Goal: Information Seeking & Learning: Get advice/opinions

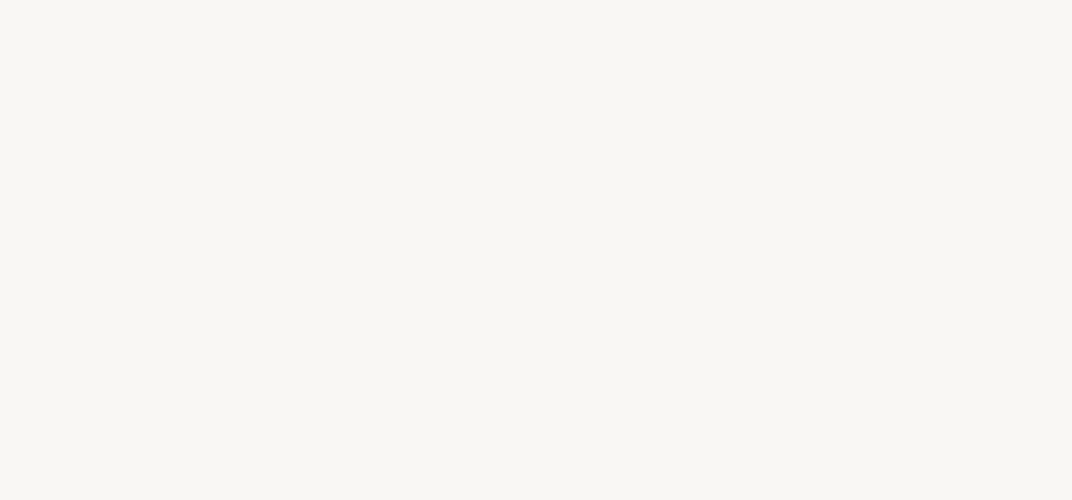
select select "FR"
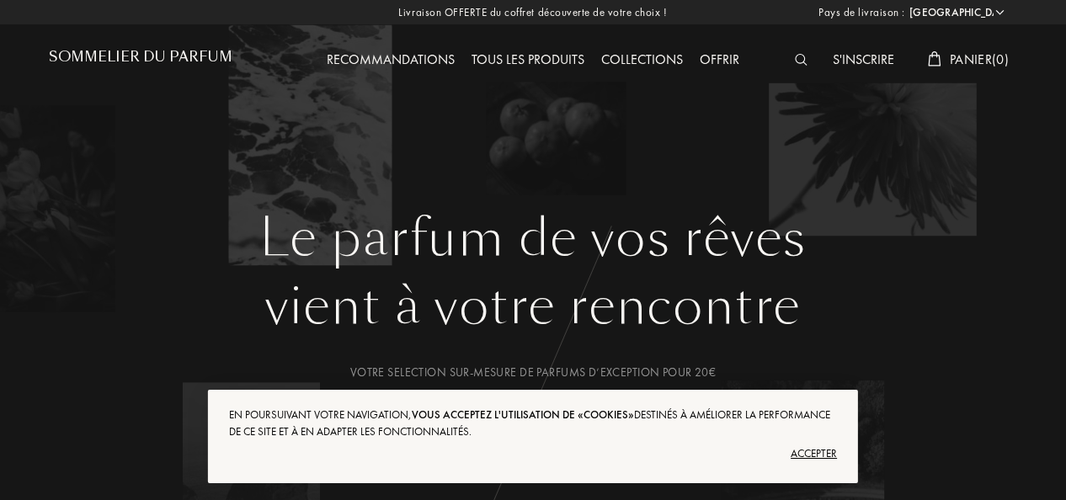
scroll to position [253, 0]
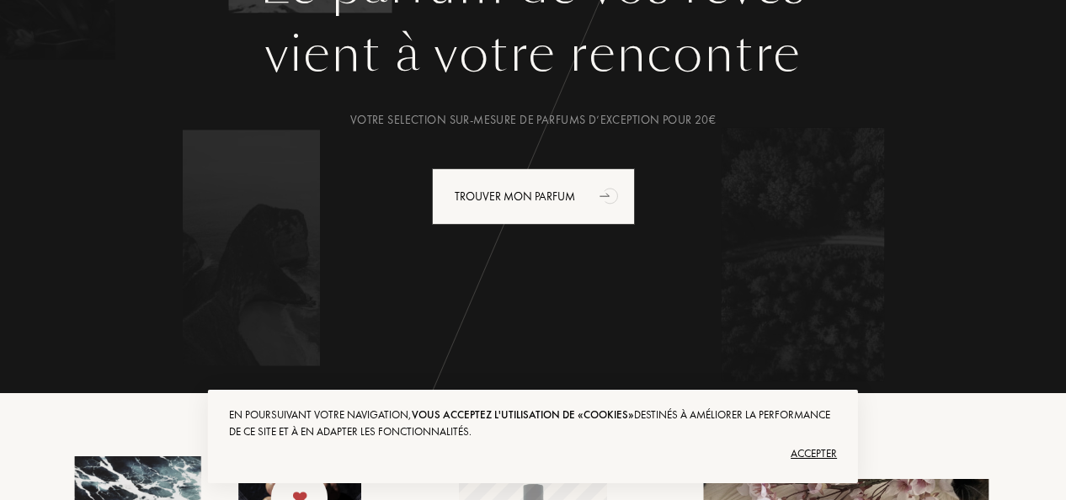
click at [811, 449] on div "Accepter" at bounding box center [533, 454] width 608 height 27
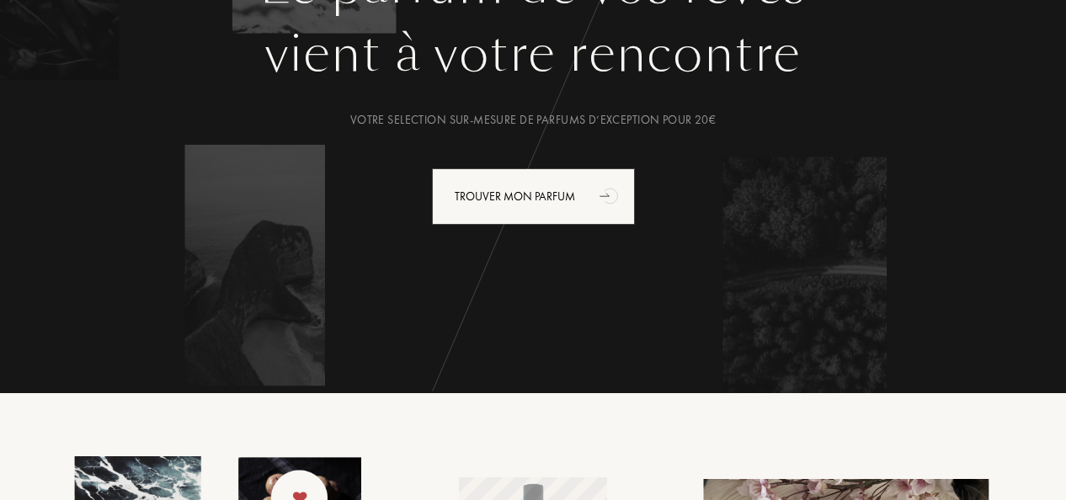
scroll to position [0, 0]
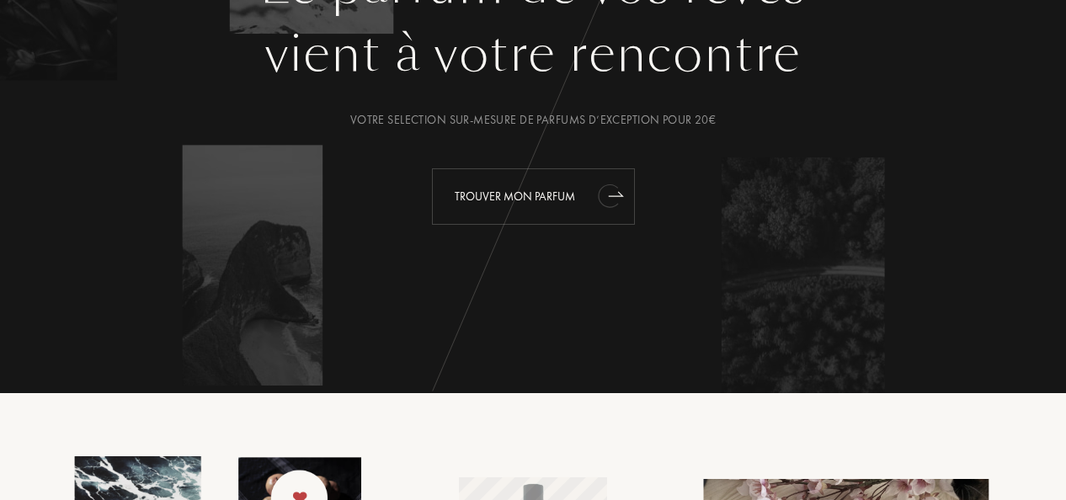
click at [555, 190] on div "Trouver mon parfum" at bounding box center [533, 196] width 203 height 56
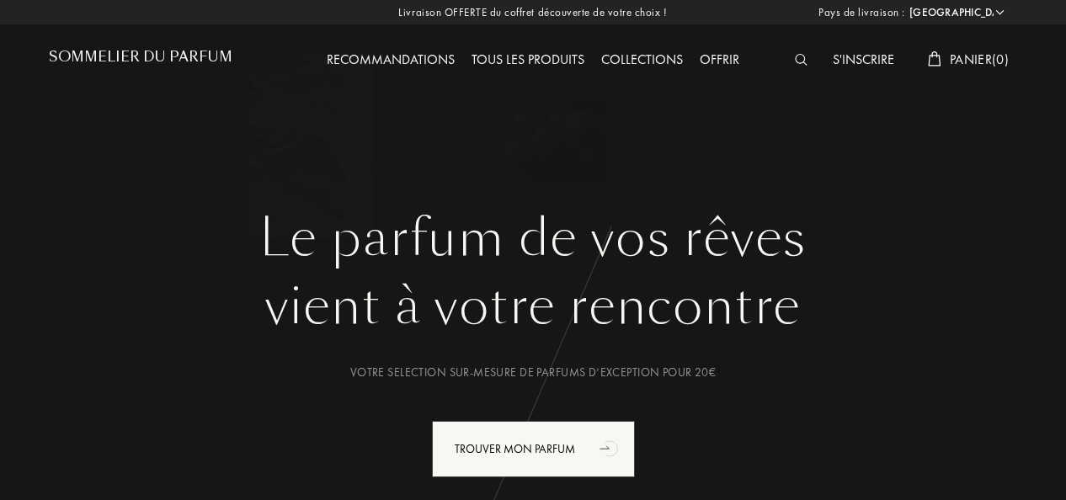
select select "FR"
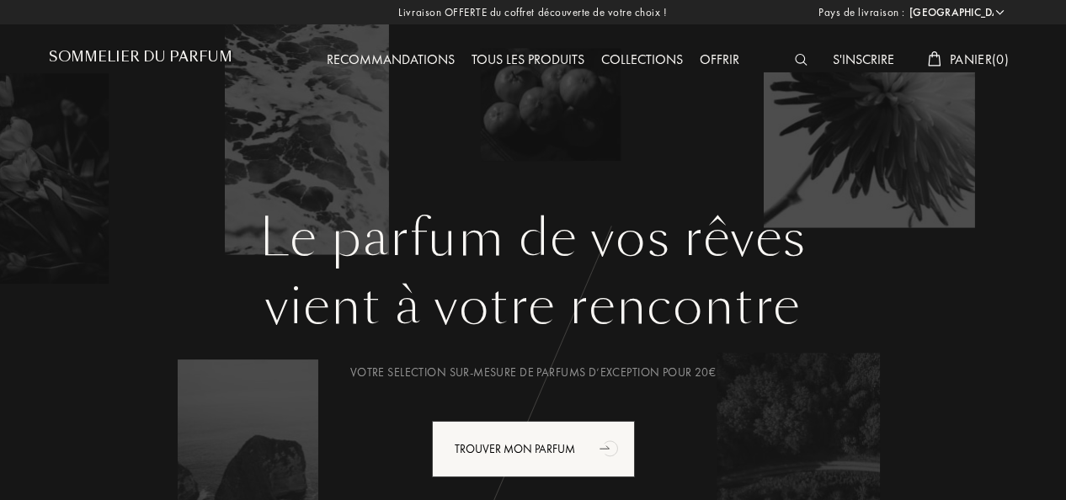
click at [398, 61] on div "Recommandations" at bounding box center [390, 61] width 145 height 22
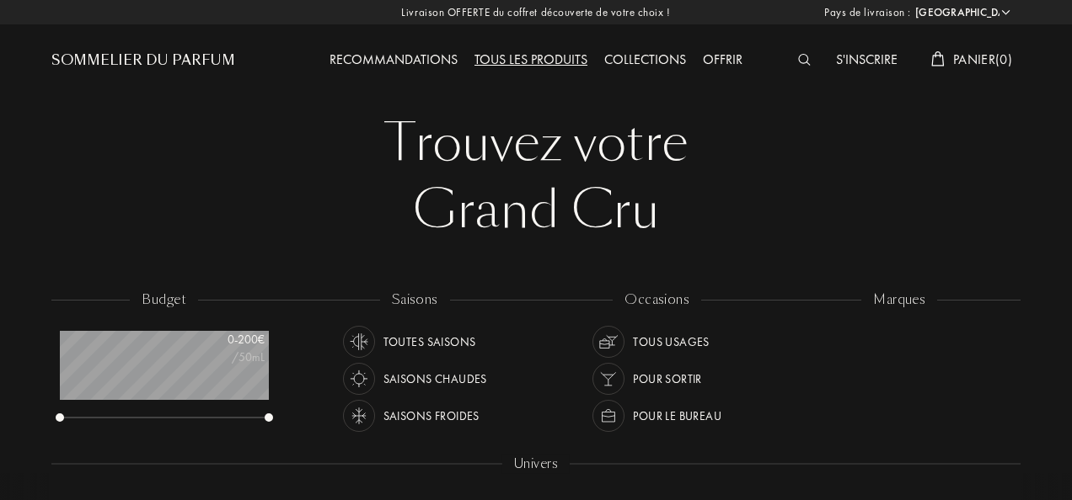
select select "FR"
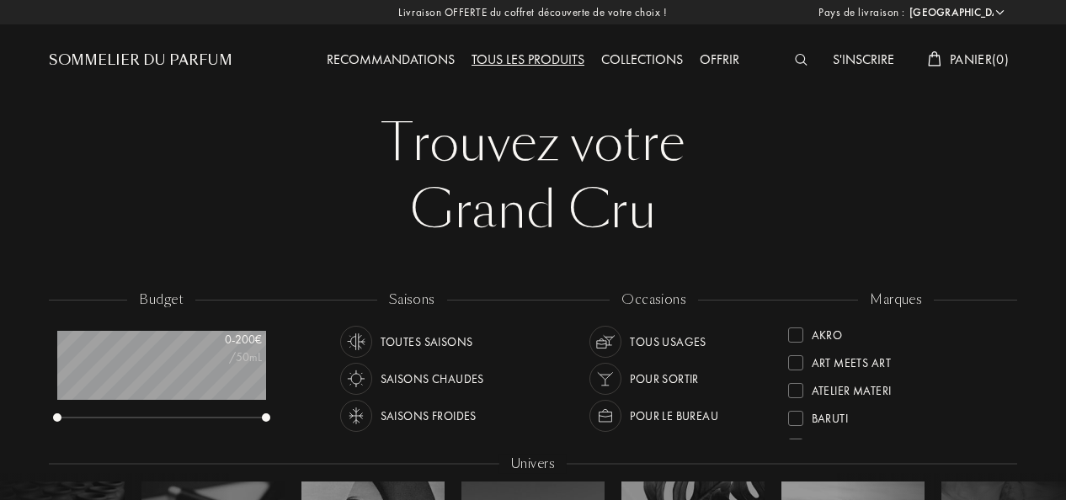
click at [797, 59] on img at bounding box center [801, 60] width 13 height 12
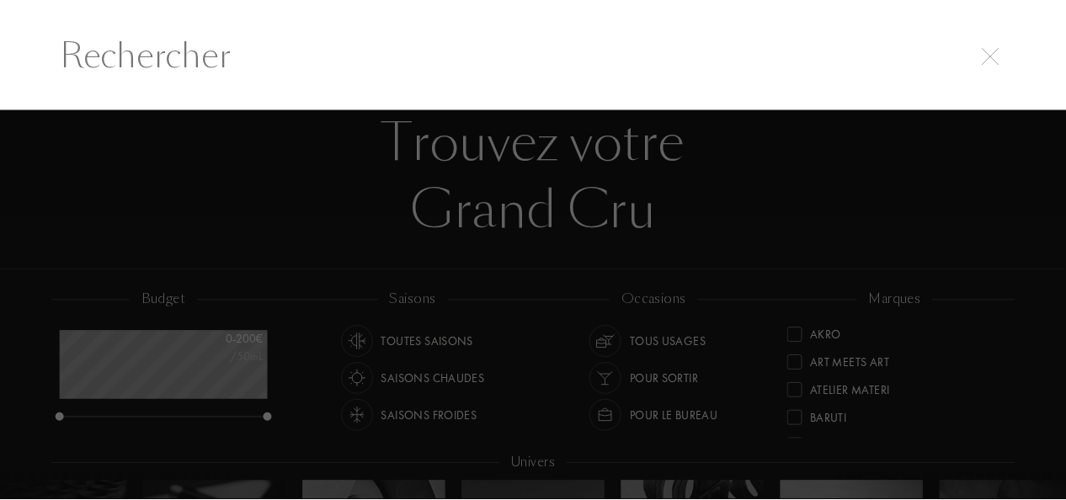
scroll to position [1, 0]
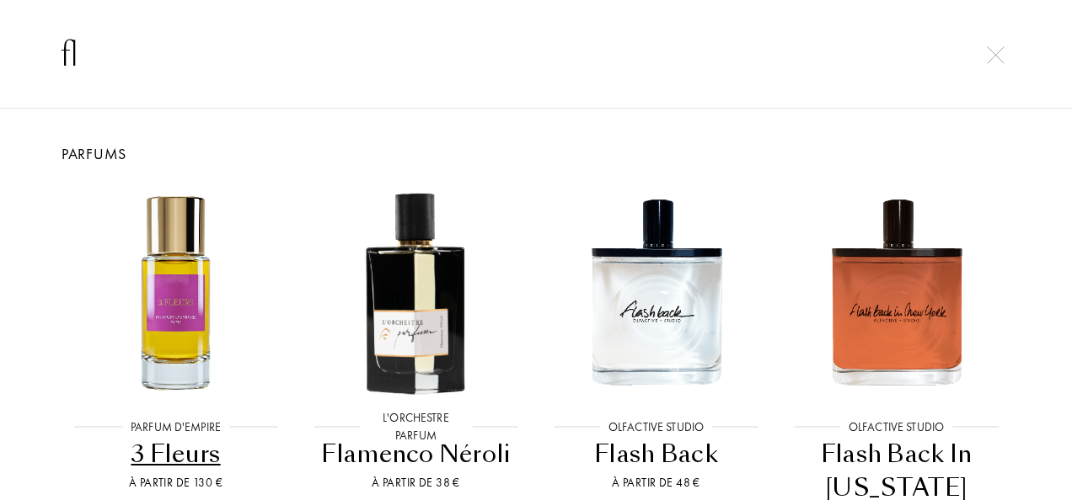
type input "f"
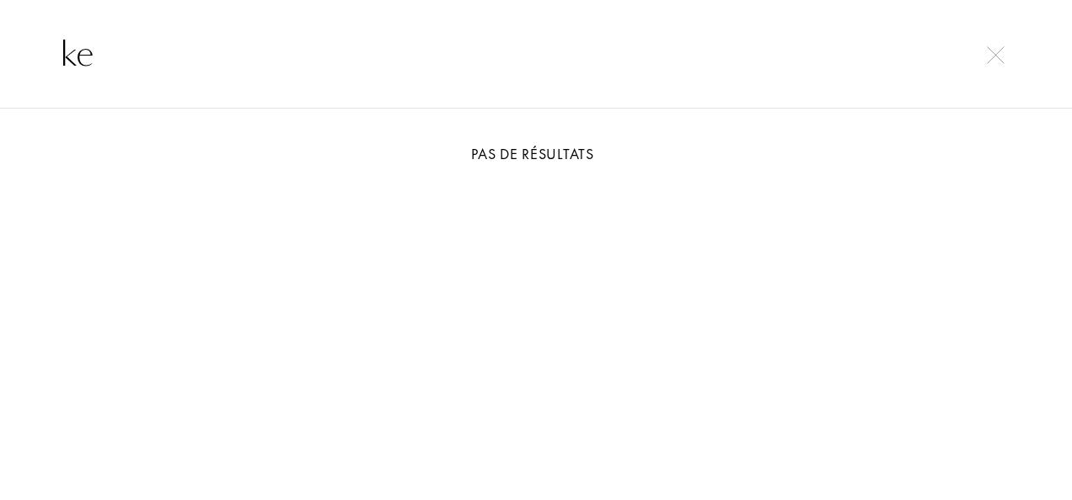
type input "k"
type input "f"
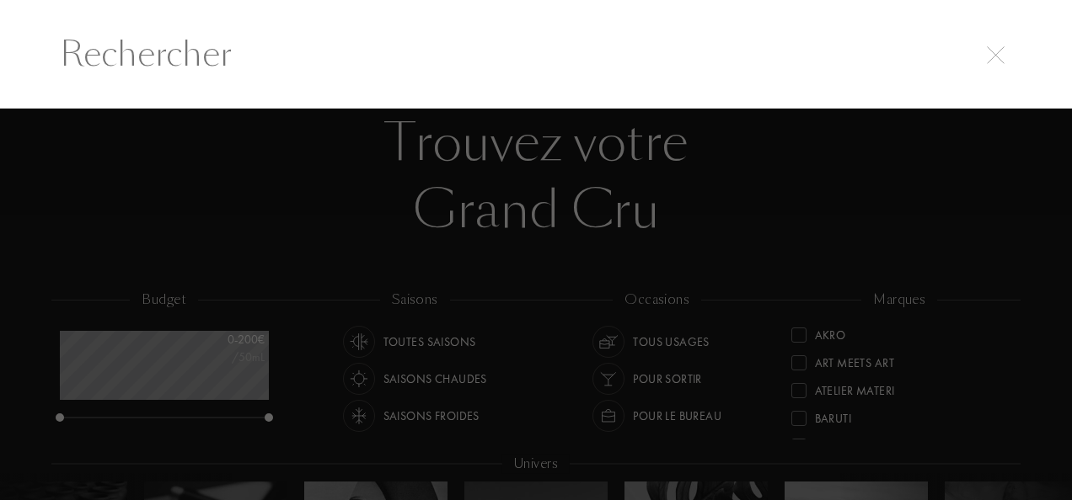
click at [306, 171] on div at bounding box center [536, 305] width 1072 height 392
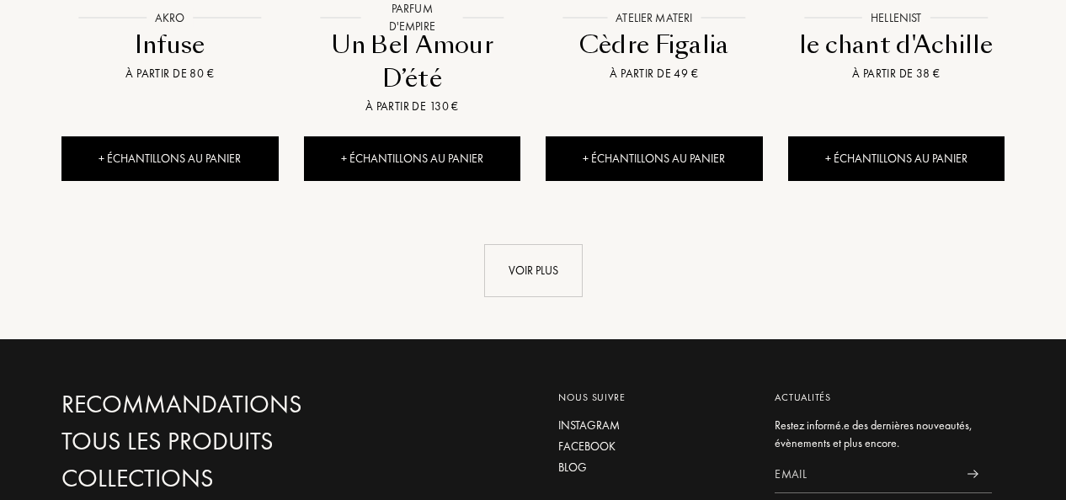
scroll to position [2106, 0]
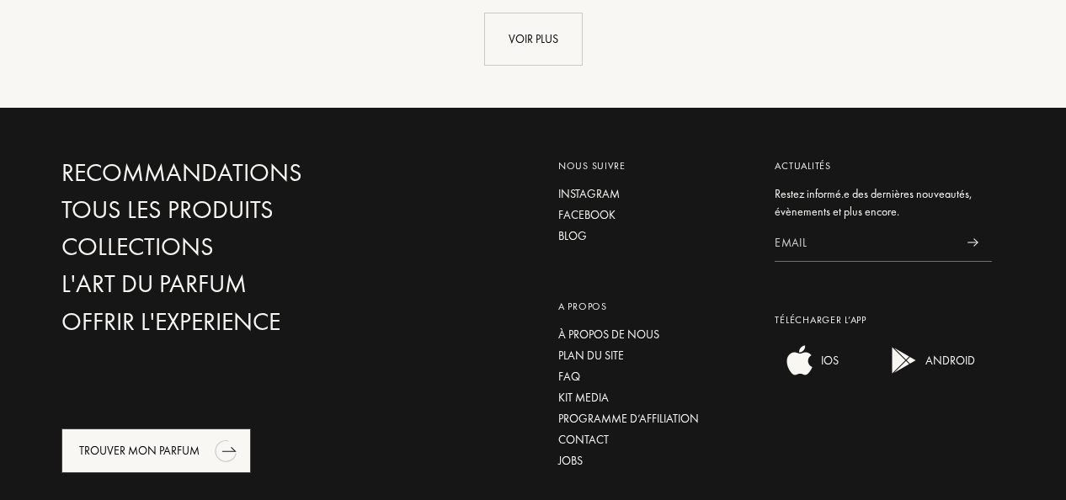
click at [232, 438] on icon "animation" at bounding box center [225, 451] width 26 height 27
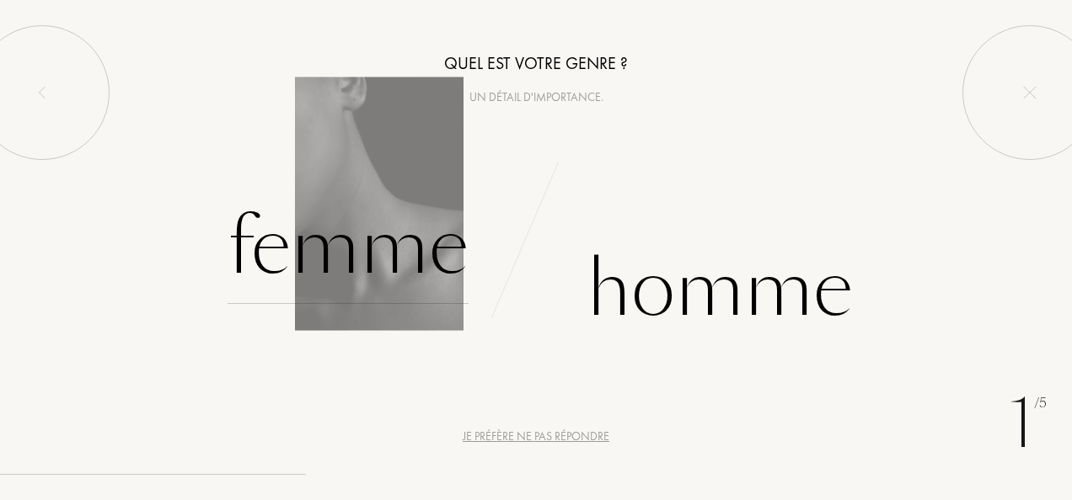
click at [300, 283] on div "Femme" at bounding box center [347, 247] width 241 height 114
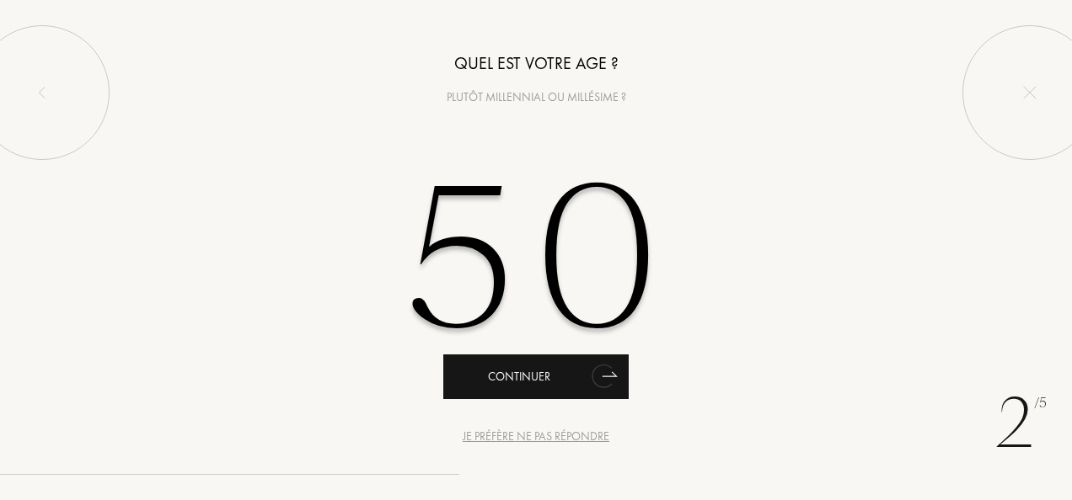
type input "50"
click at [558, 376] on div "Continuer" at bounding box center [535, 377] width 185 height 45
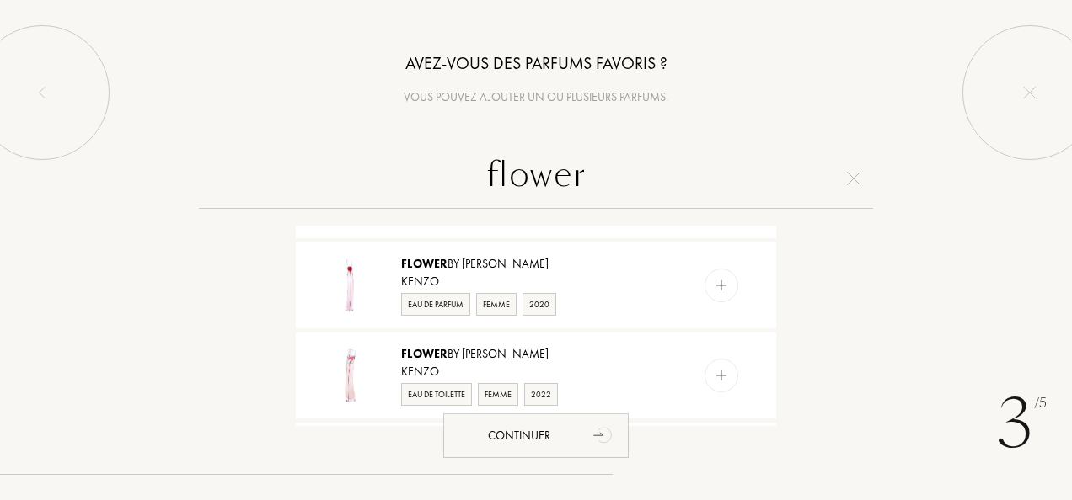
scroll to position [590, 0]
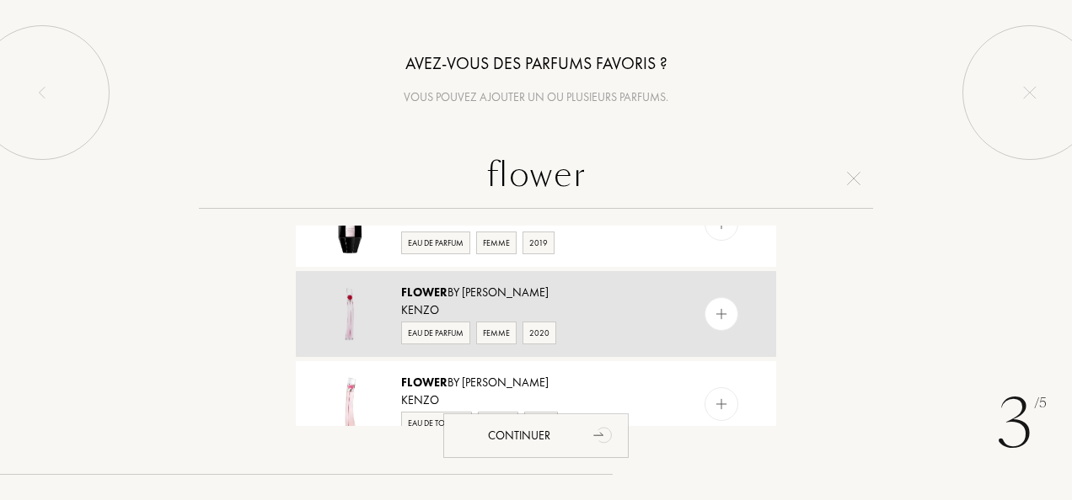
type input "flower"
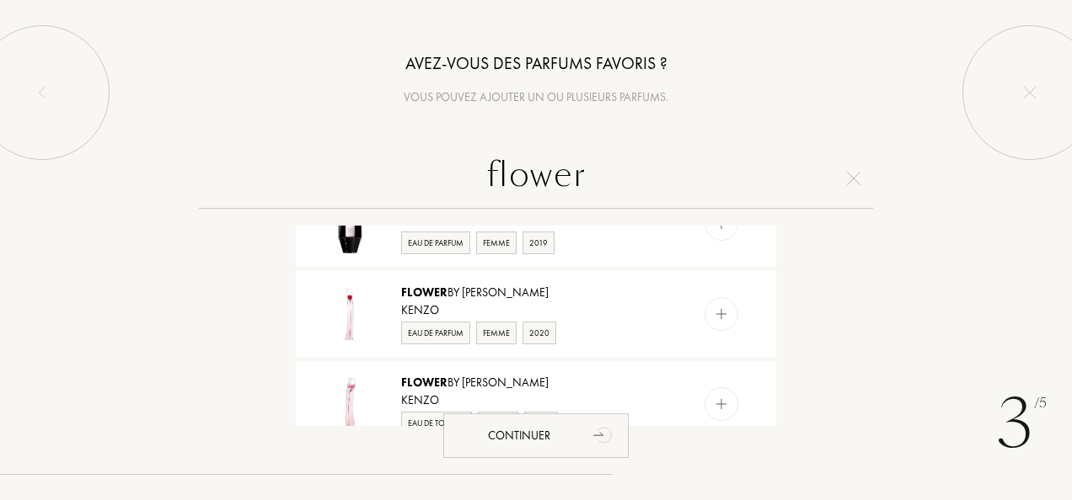
click at [724, 312] on img at bounding box center [722, 315] width 16 height 16
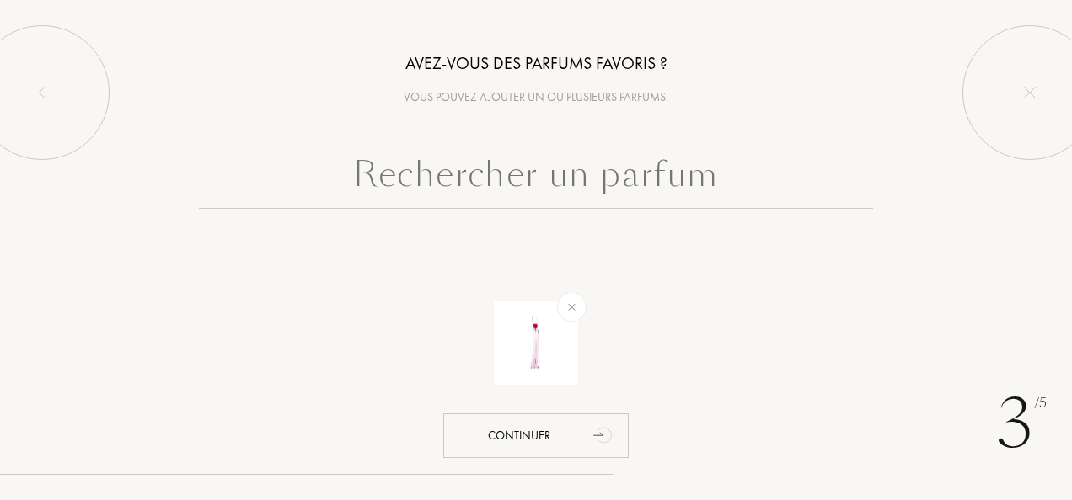
scroll to position [0, 0]
click at [510, 200] on input "text" at bounding box center [536, 178] width 674 height 61
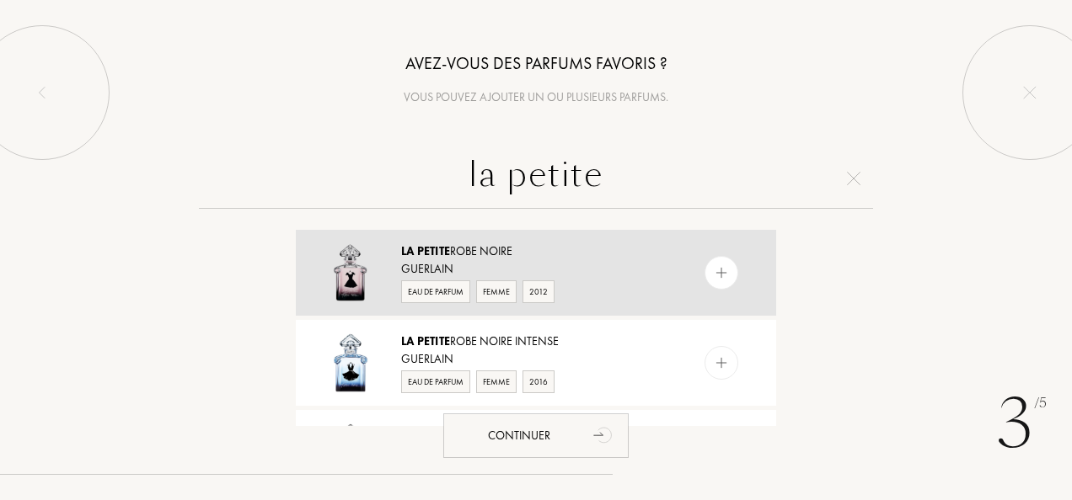
type input "la petite"
click at [708, 268] on div at bounding box center [721, 273] width 34 height 34
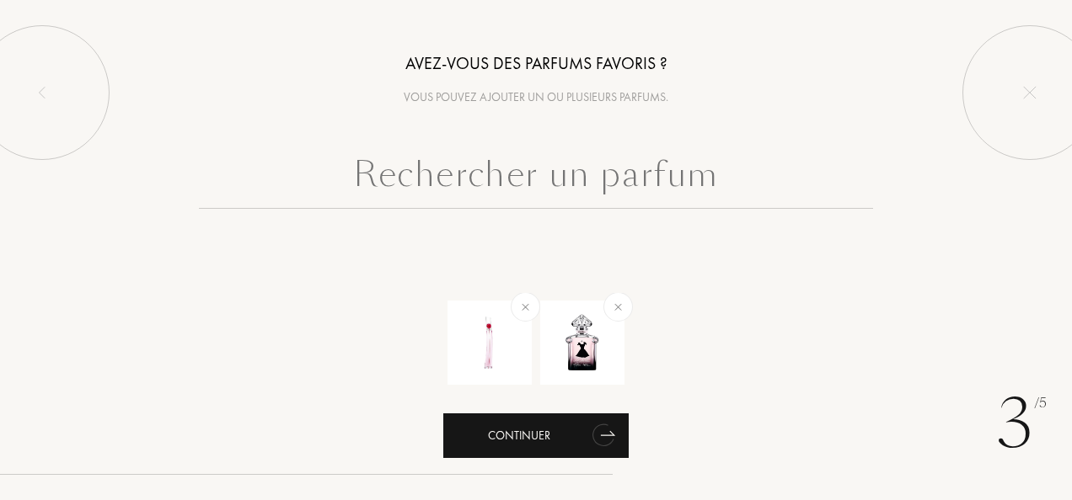
click at [548, 440] on div "Continuer" at bounding box center [535, 436] width 185 height 45
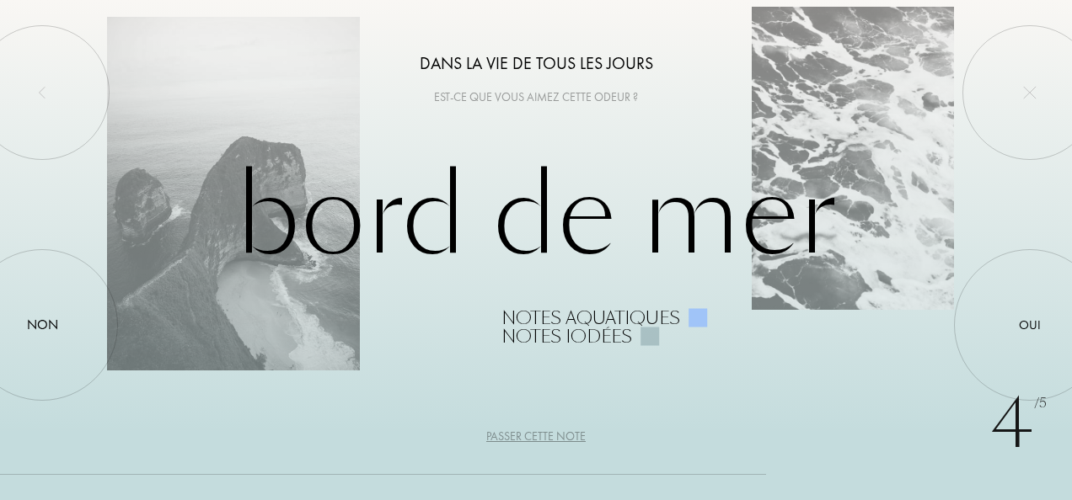
click at [549, 440] on div "Passer cette note" at bounding box center [535, 437] width 99 height 18
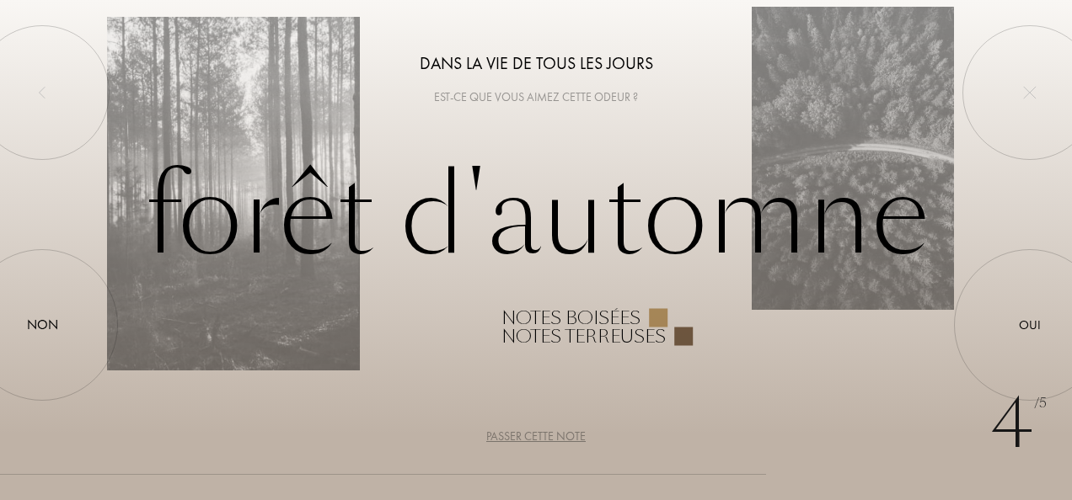
click at [563, 436] on div "Passer cette note" at bounding box center [535, 437] width 99 height 18
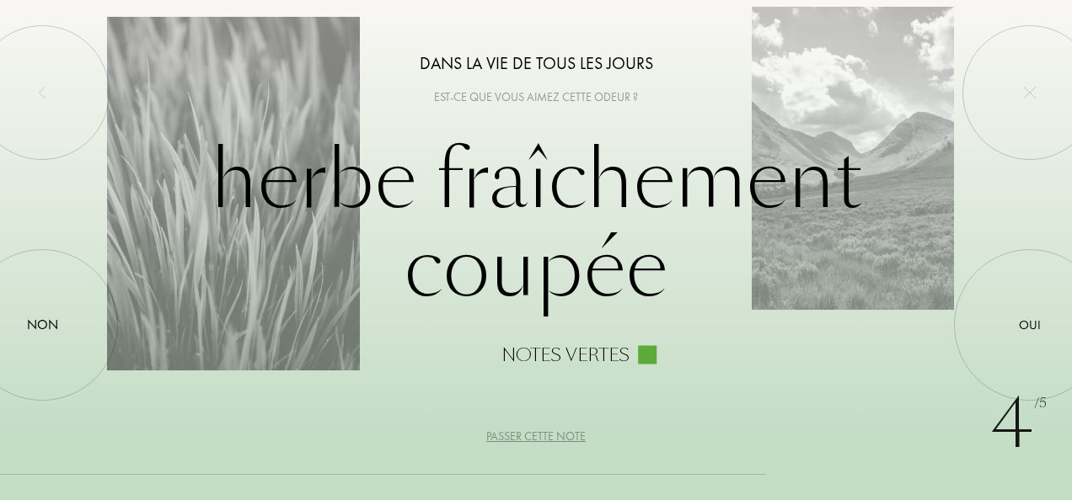
click at [563, 436] on div "Passer cette note" at bounding box center [535, 437] width 99 height 18
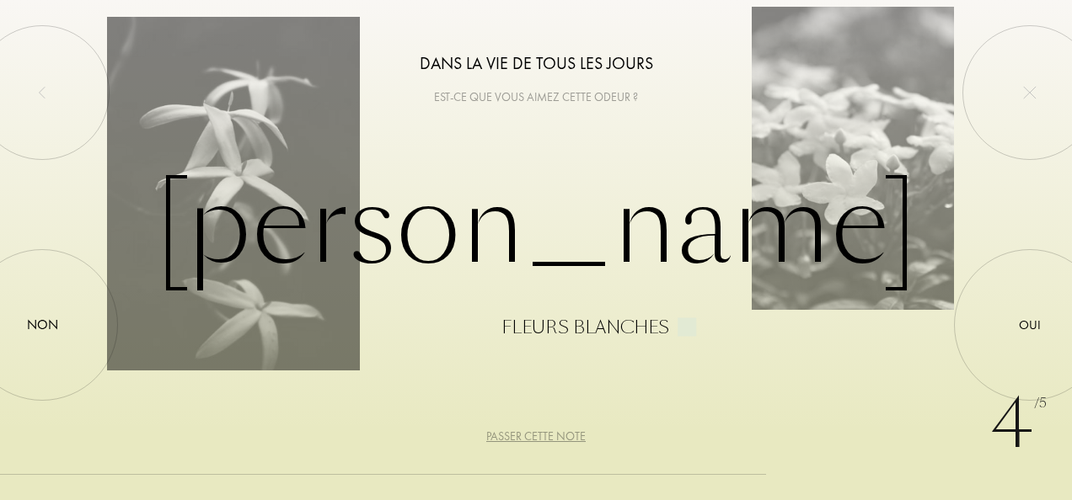
click at [563, 436] on div "Passer cette note" at bounding box center [535, 437] width 99 height 18
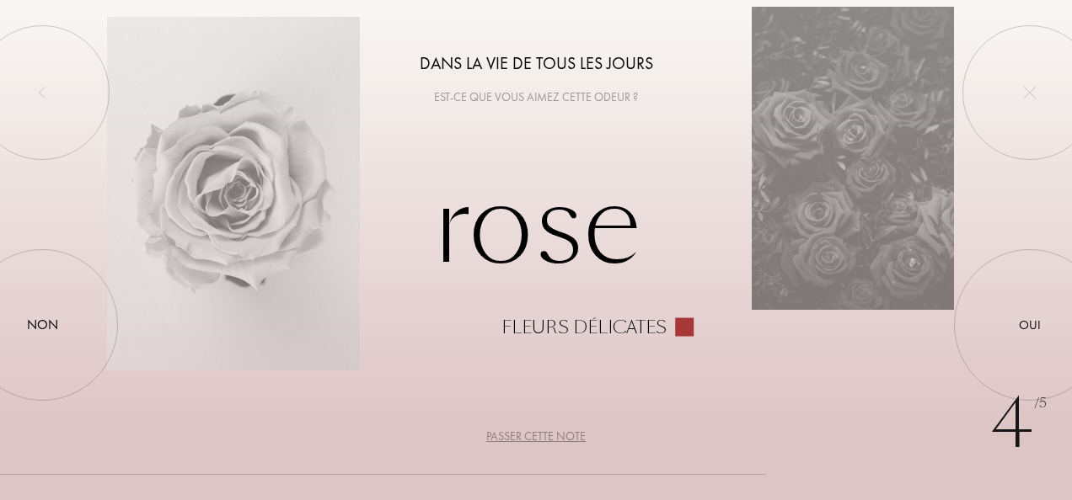
click at [563, 436] on div "Passer cette note" at bounding box center [535, 437] width 99 height 18
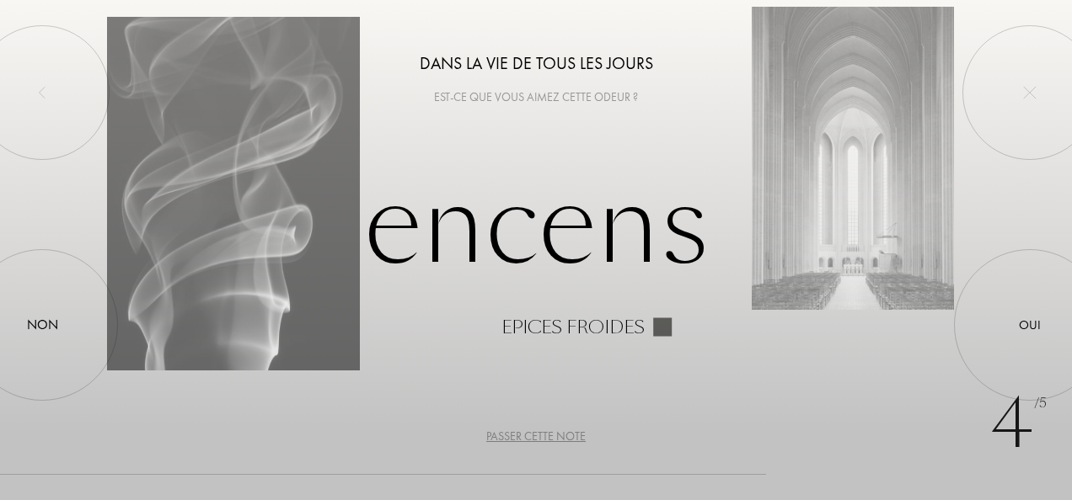
click at [563, 436] on div "Passer cette note" at bounding box center [535, 437] width 99 height 18
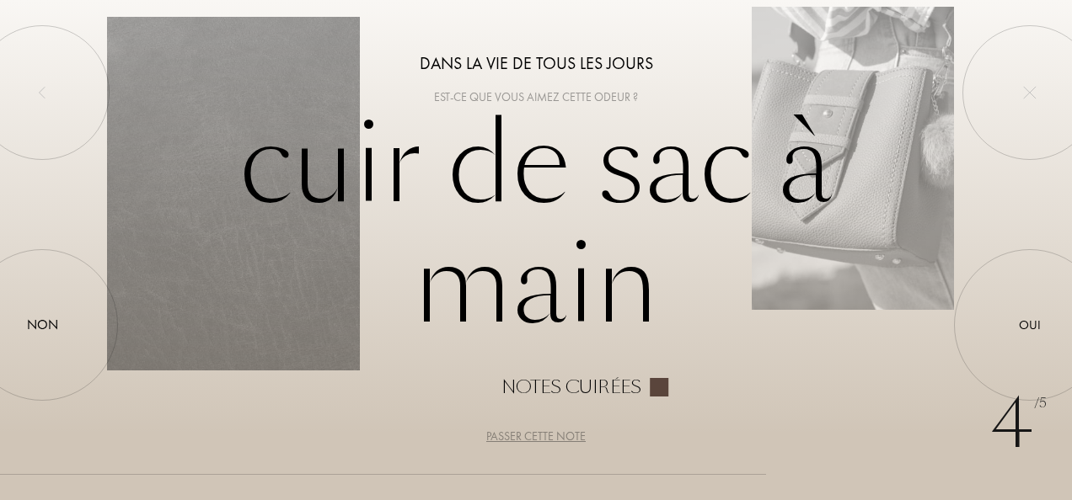
click at [563, 436] on div "Passer cette note" at bounding box center [535, 437] width 99 height 18
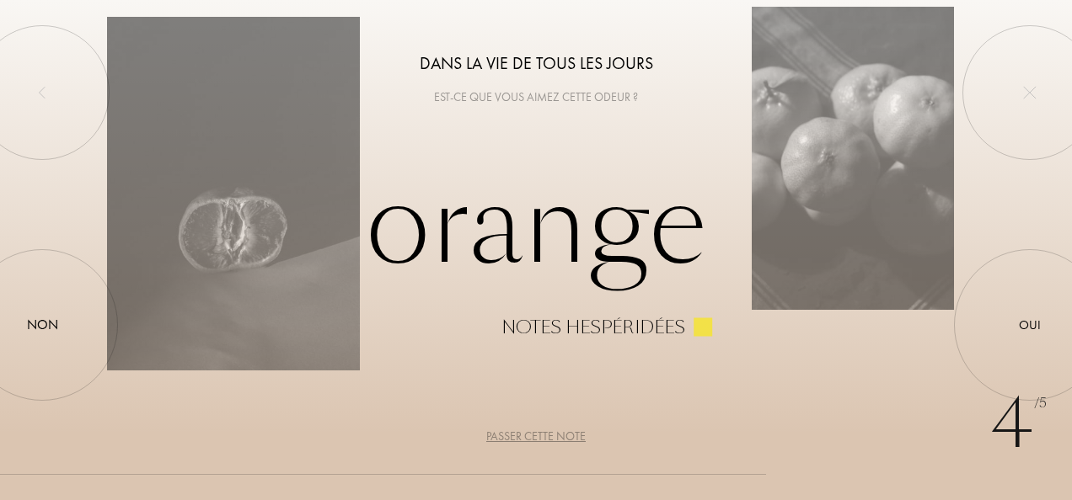
click at [563, 436] on div "Passer cette note" at bounding box center [535, 437] width 99 height 18
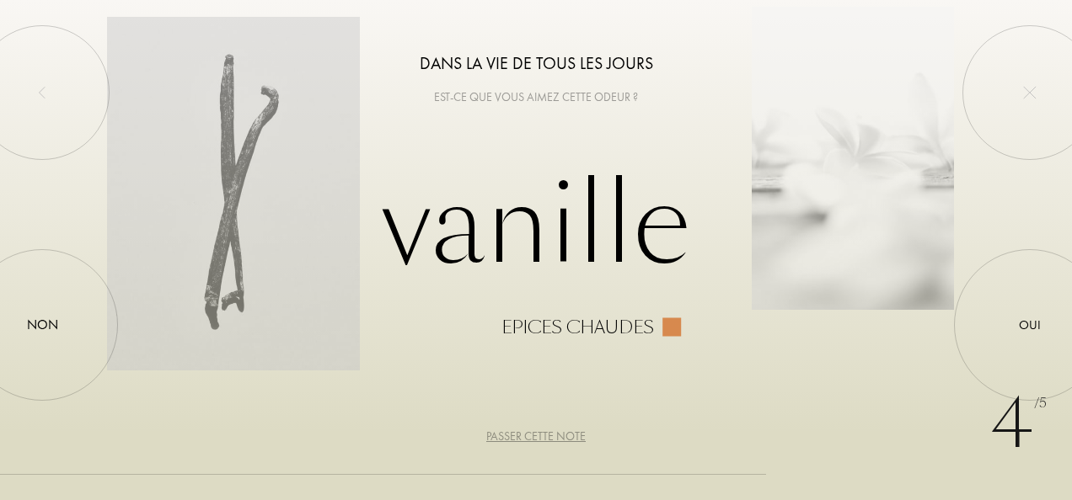
click at [563, 436] on div "Passer cette note" at bounding box center [535, 437] width 99 height 18
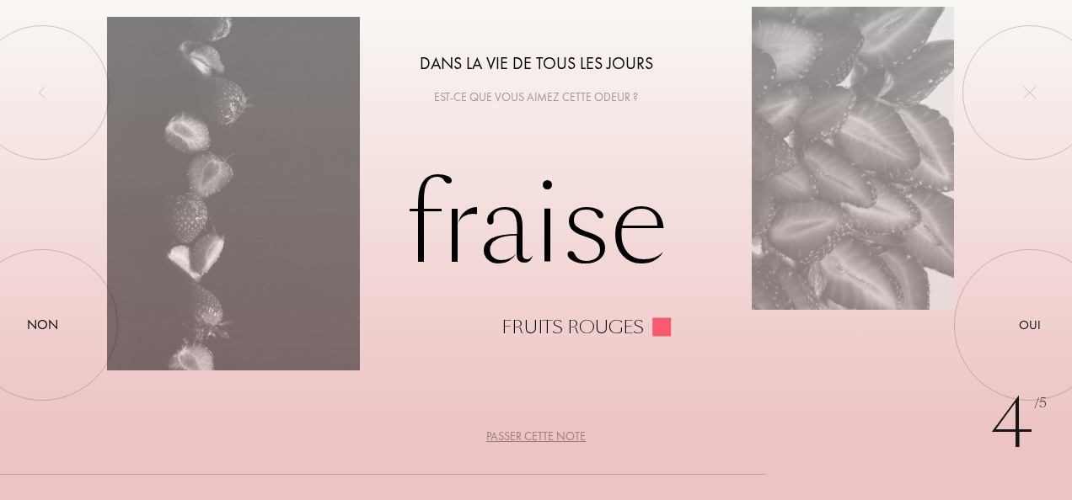
click at [563, 436] on div "Passer cette note" at bounding box center [535, 437] width 99 height 18
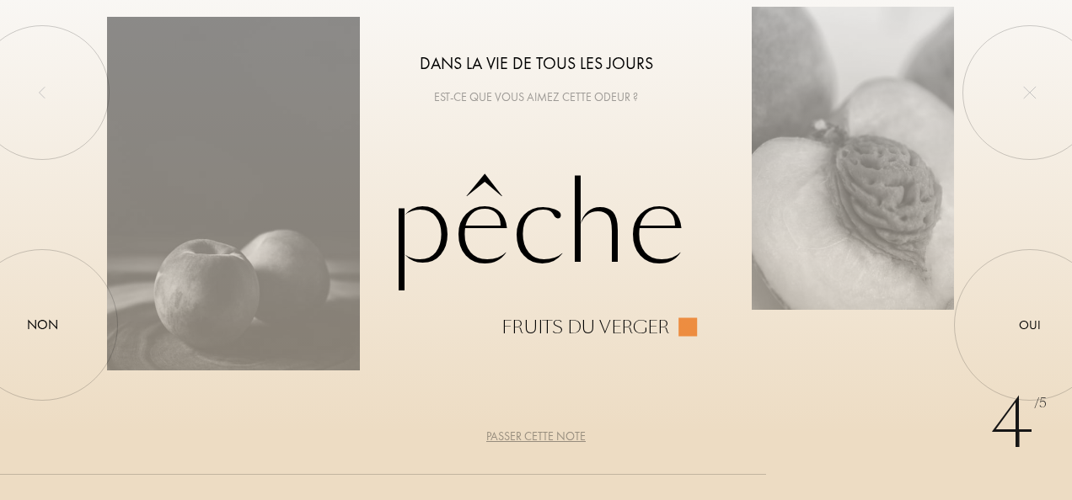
click at [551, 437] on div "Passer cette note" at bounding box center [535, 437] width 99 height 18
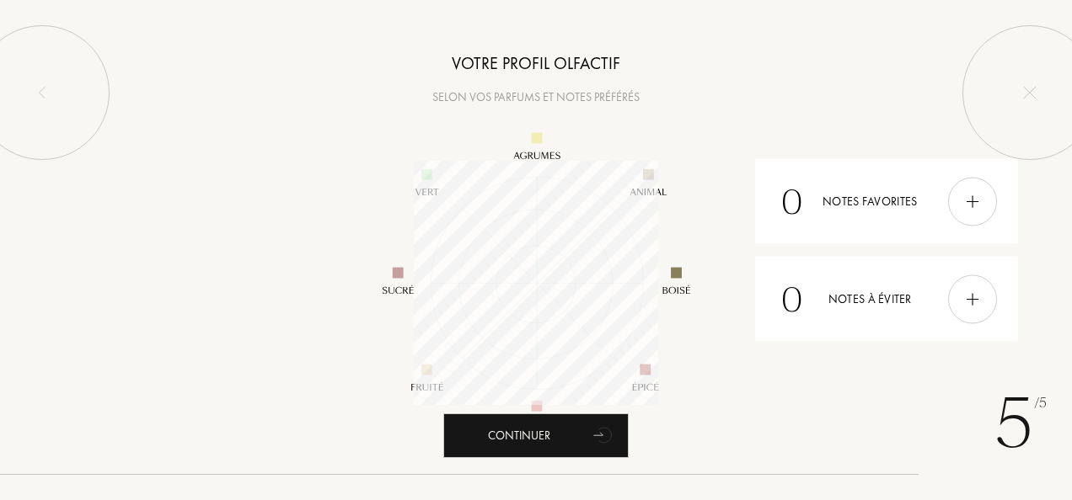
scroll to position [244, 244]
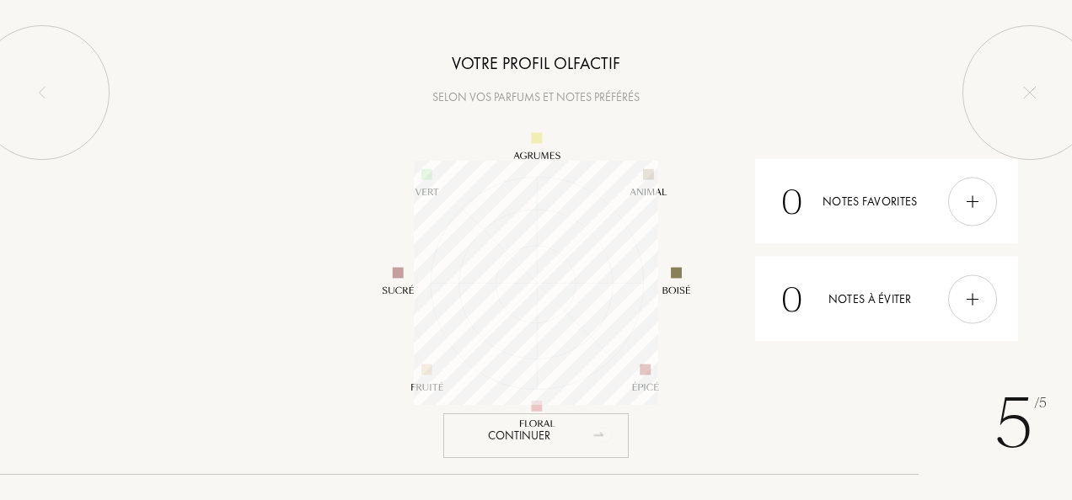
click at [581, 431] on div "Continuer" at bounding box center [535, 436] width 185 height 45
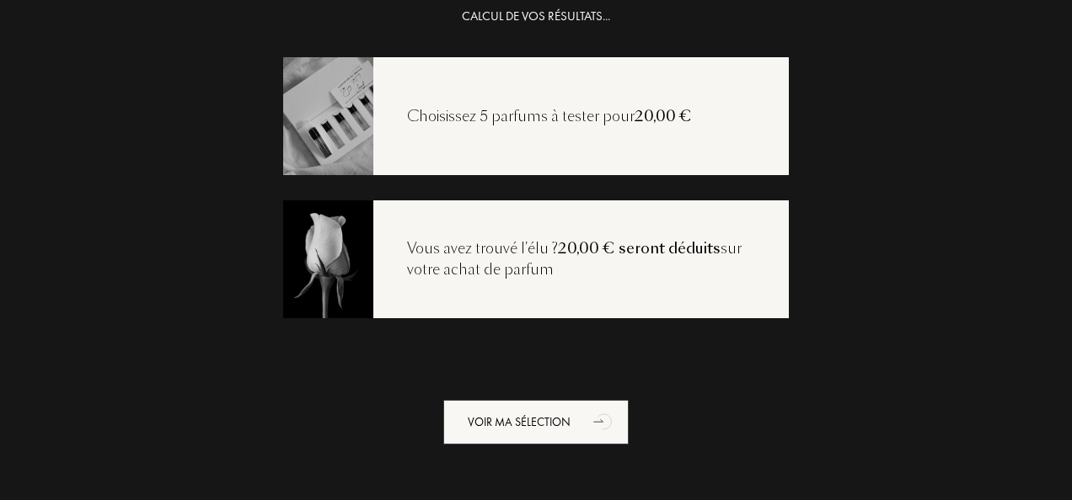
scroll to position [34, 0]
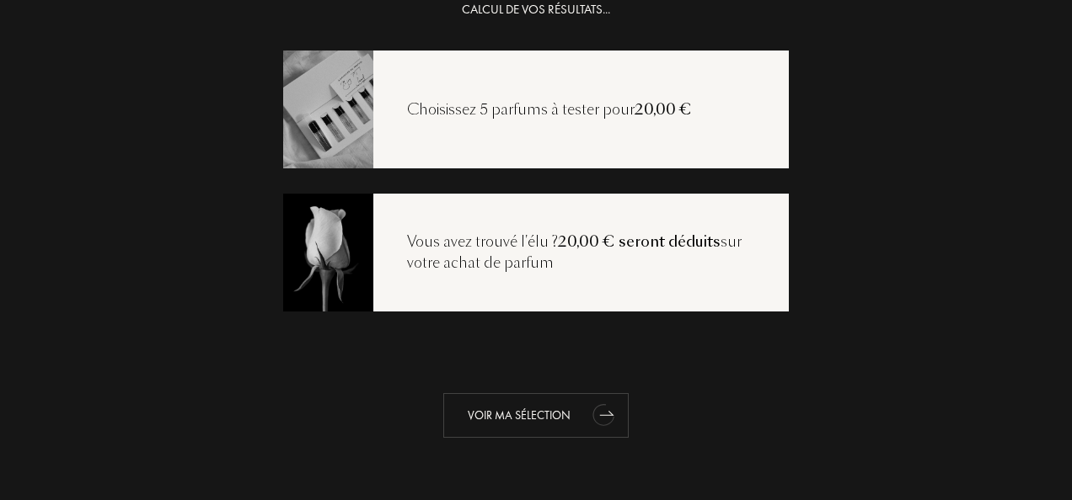
click at [544, 419] on div "Voir ma sélection" at bounding box center [535, 415] width 185 height 45
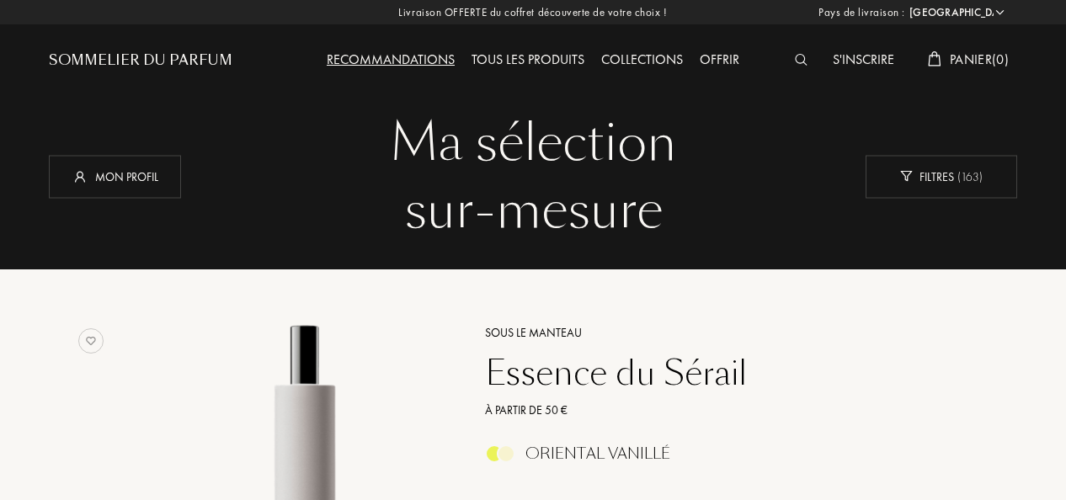
select select "FR"
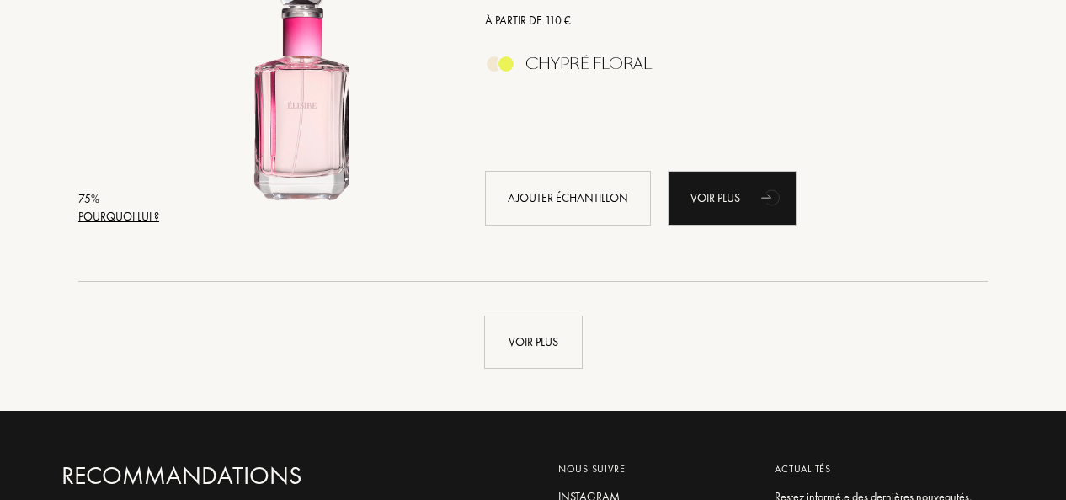
scroll to position [4128, 0]
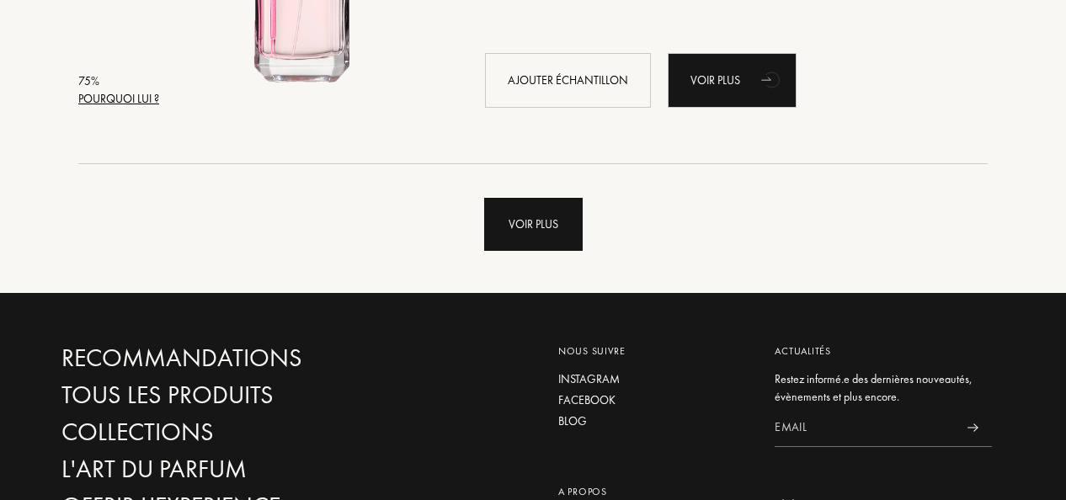
click at [516, 219] on div "Voir plus" at bounding box center [533, 224] width 99 height 53
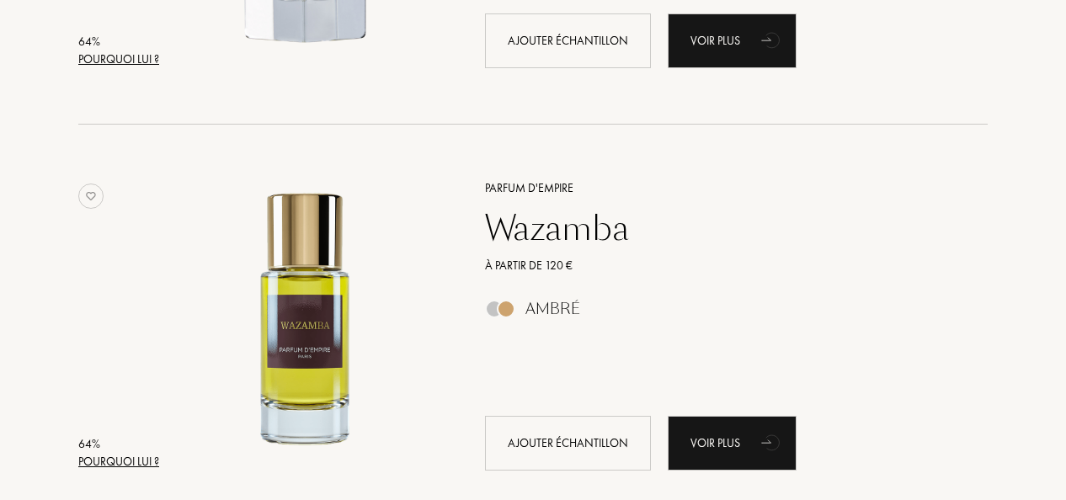
scroll to position [8207, 0]
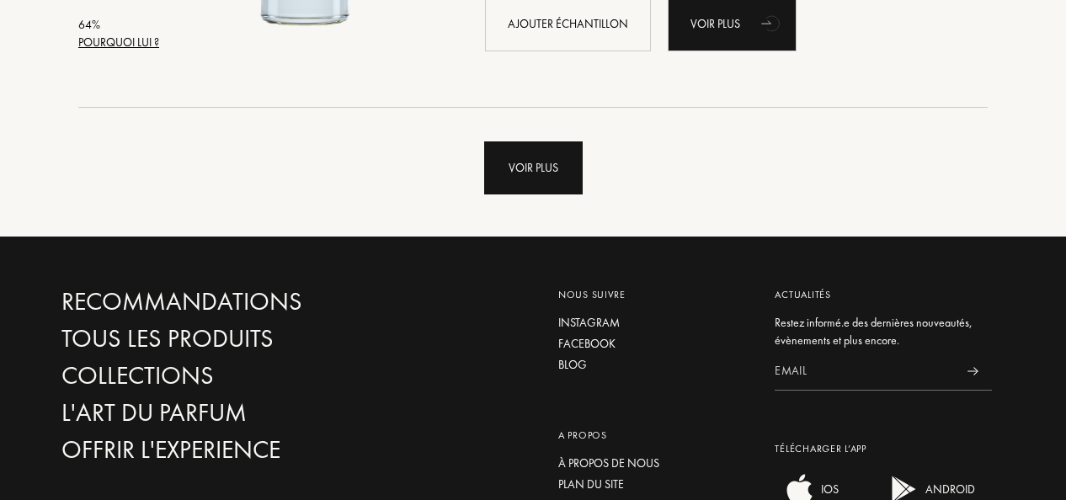
click at [521, 167] on div "Voir plus" at bounding box center [533, 168] width 99 height 53
